Goal: Information Seeking & Learning: Understand process/instructions

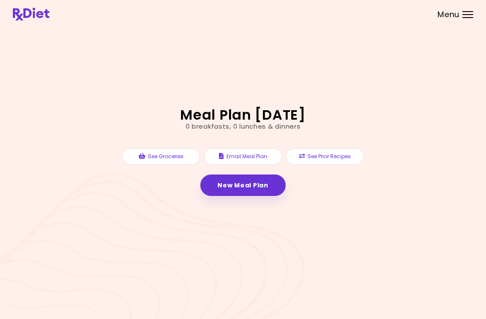
click at [251, 193] on link "New Meal Plan" at bounding box center [242, 185] width 85 height 21
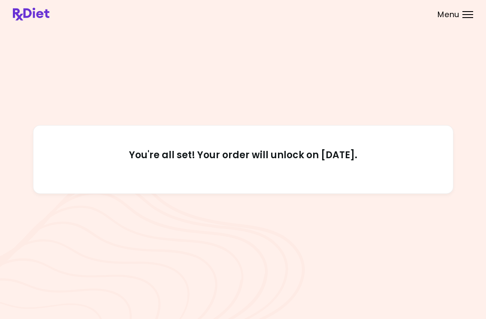
click at [466, 17] on div at bounding box center [467, 17] width 11 height 1
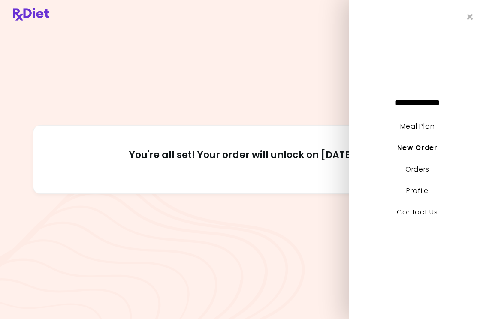
click at [432, 126] on link "Meal Plan" at bounding box center [417, 126] width 34 height 10
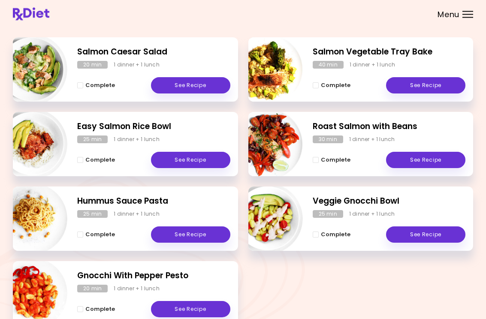
scroll to position [120, 0]
click at [431, 87] on link "See Recipe" at bounding box center [425, 85] width 79 height 16
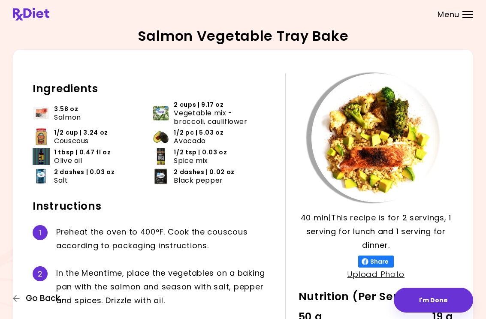
click at [41, 301] on span "Go Back" at bounding box center [43, 298] width 34 height 9
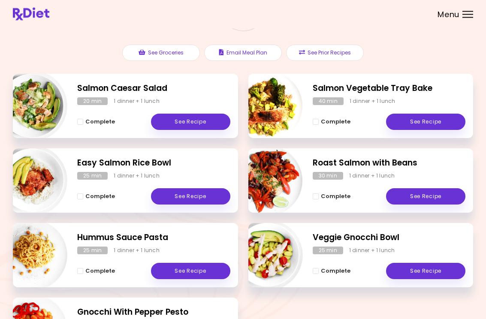
scroll to position [83, 0]
click at [192, 122] on link "See Recipe" at bounding box center [190, 122] width 79 height 16
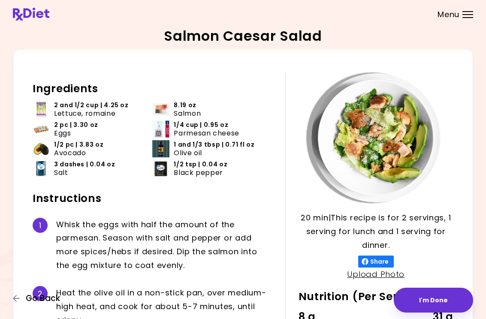
click at [41, 300] on span "Go Back" at bounding box center [43, 298] width 34 height 9
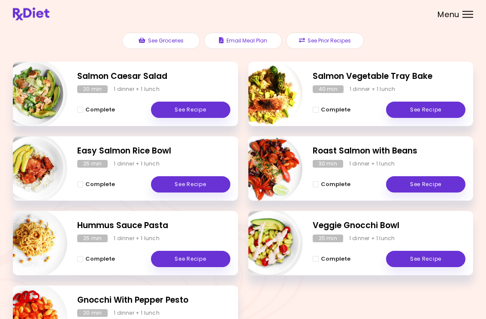
scroll to position [99, 0]
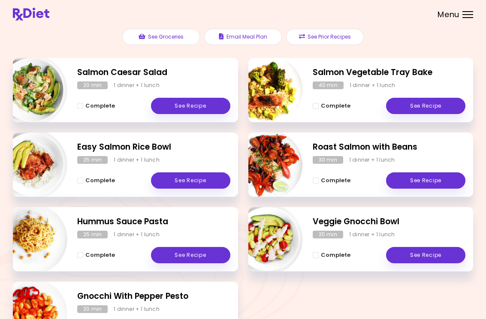
click at [184, 181] on link "See Recipe" at bounding box center [190, 180] width 79 height 16
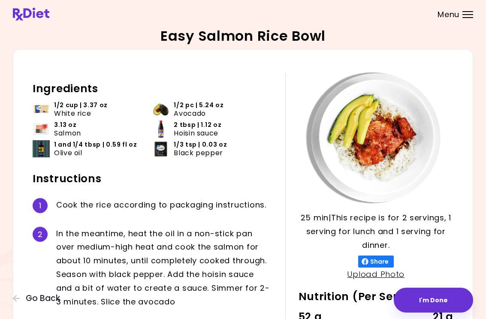
click at [37, 303] on span "Go Back" at bounding box center [43, 298] width 34 height 9
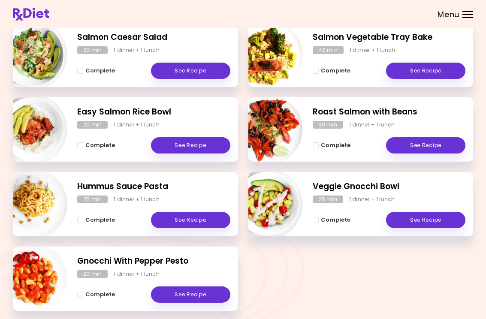
scroll to position [134, 0]
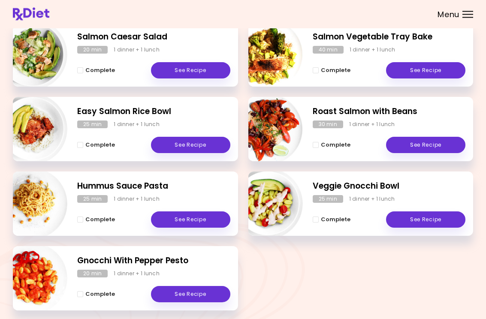
click at [417, 147] on link "See Recipe" at bounding box center [425, 145] width 79 height 16
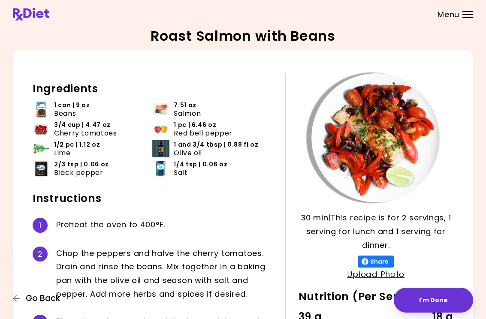
click at [44, 294] on span "Go Back" at bounding box center [43, 298] width 34 height 9
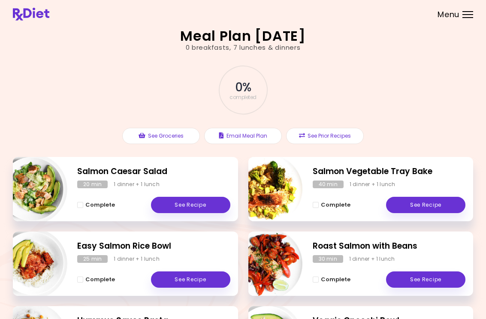
click at [424, 276] on link "See Recipe" at bounding box center [425, 279] width 79 height 16
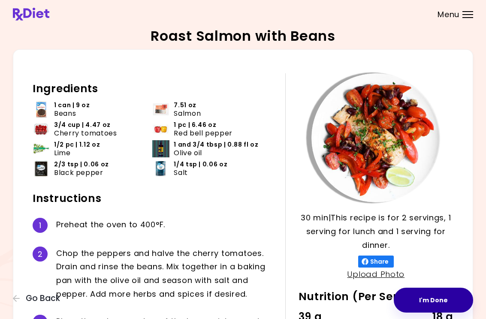
click at [432, 294] on button "I'm Done" at bounding box center [433, 300] width 79 height 25
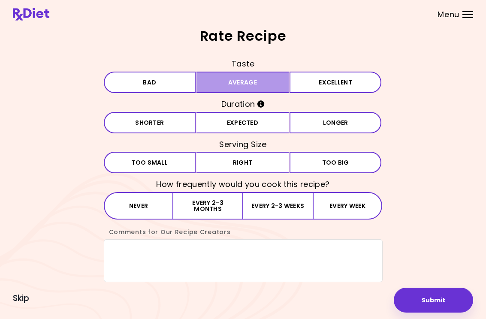
click at [247, 85] on button "Average" at bounding box center [242, 82] width 92 height 21
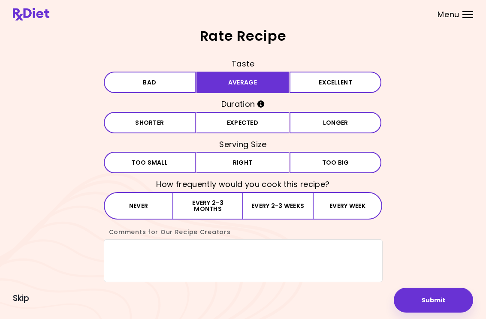
click at [229, 126] on button "Expected" at bounding box center [242, 122] width 92 height 21
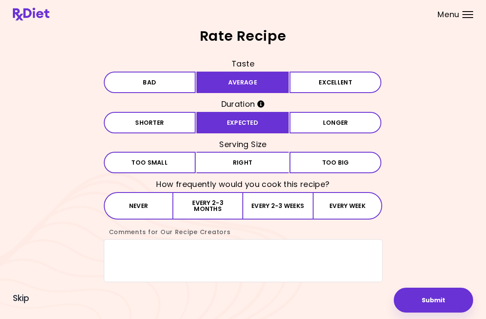
click at [240, 166] on button "Right" at bounding box center [242, 162] width 92 height 21
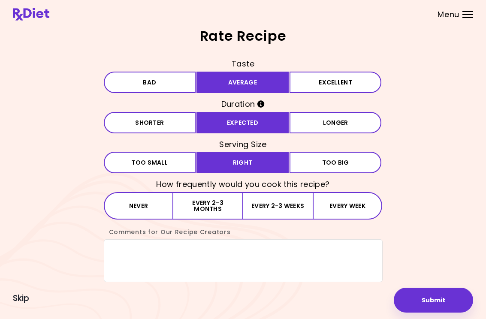
click at [248, 229] on div "Comments for Our Recipe Creators" at bounding box center [243, 253] width 279 height 57
click at [209, 213] on button "Every 2-3 months" at bounding box center [207, 205] width 69 height 27
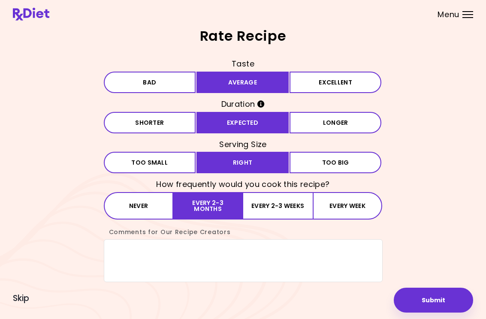
click at [426, 306] on button "Submit" at bounding box center [433, 300] width 79 height 25
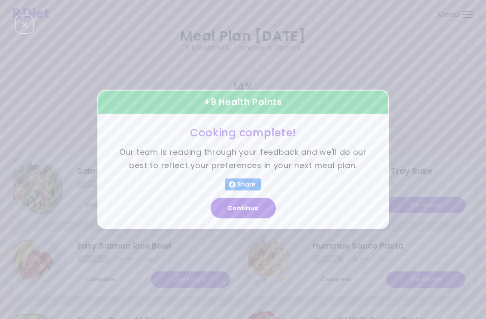
click at [249, 216] on button "Continue" at bounding box center [243, 208] width 65 height 21
